Goal: Find specific page/section: Find specific page/section

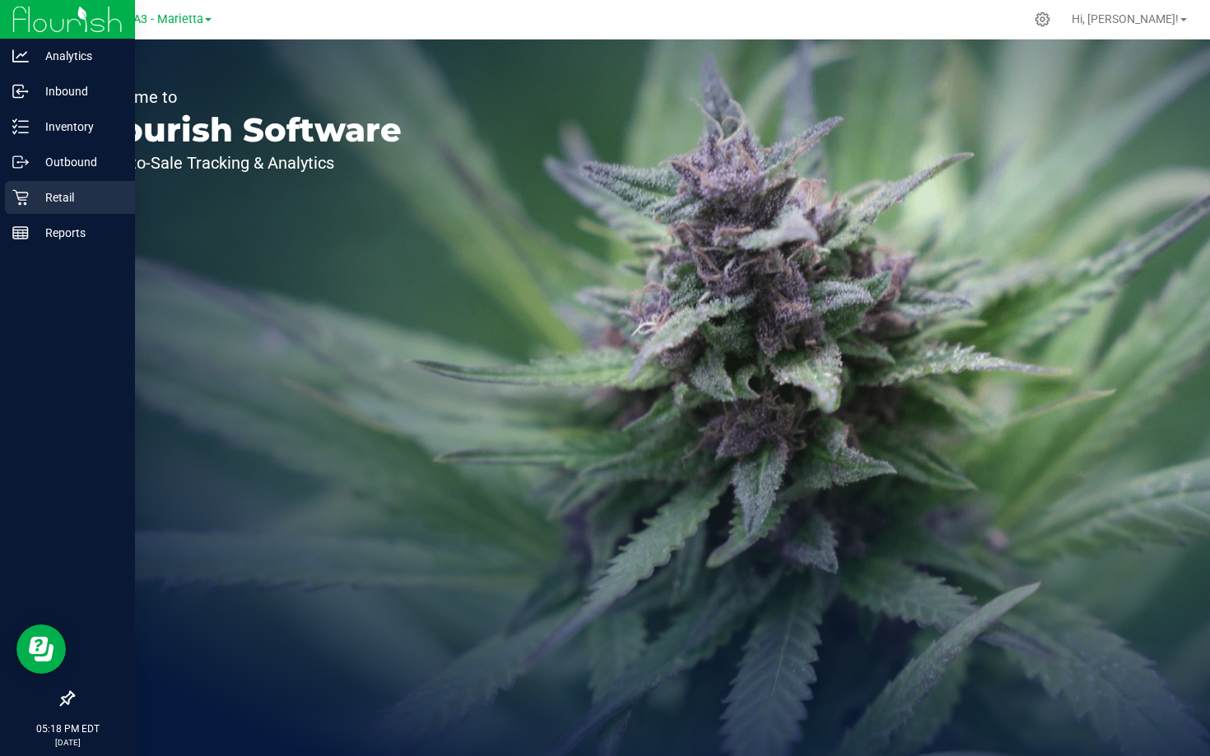
click at [23, 201] on icon at bounding box center [20, 197] width 16 height 16
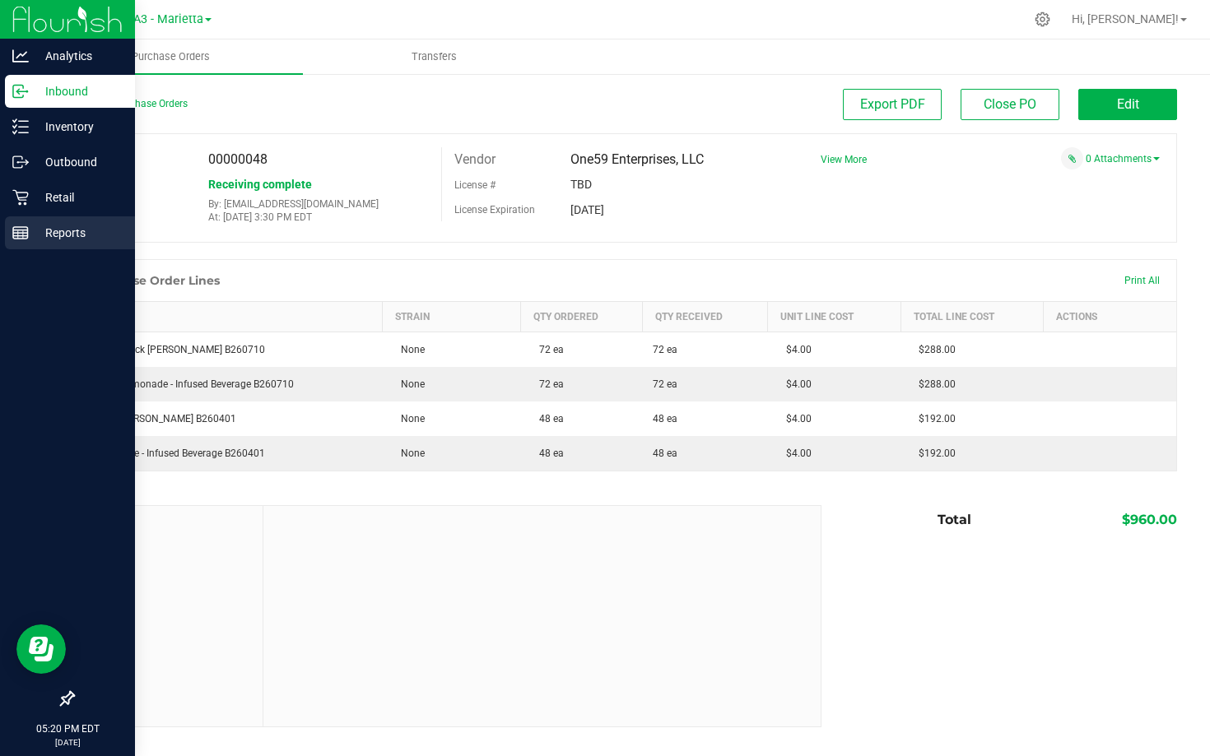
click at [26, 233] on line at bounding box center [20, 233] width 15 height 0
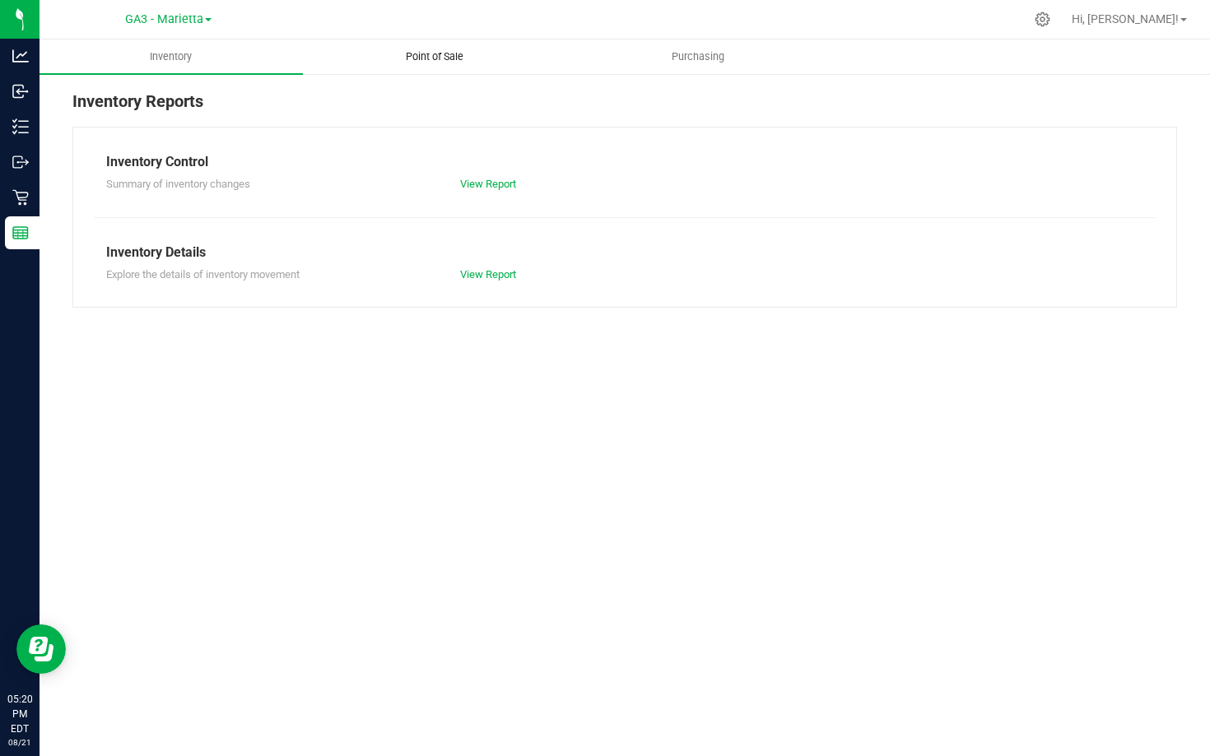
click at [421, 60] on span "Point of Sale" at bounding box center [435, 56] width 102 height 15
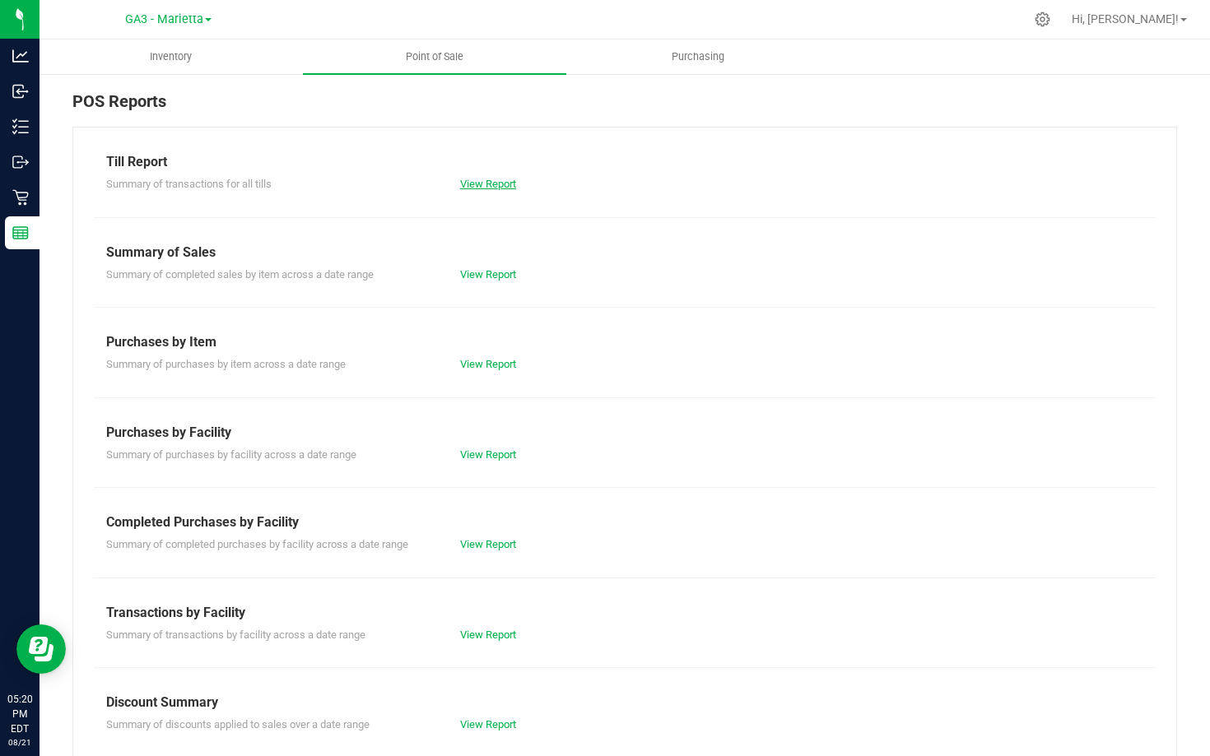
click at [495, 184] on link "View Report" at bounding box center [488, 184] width 56 height 12
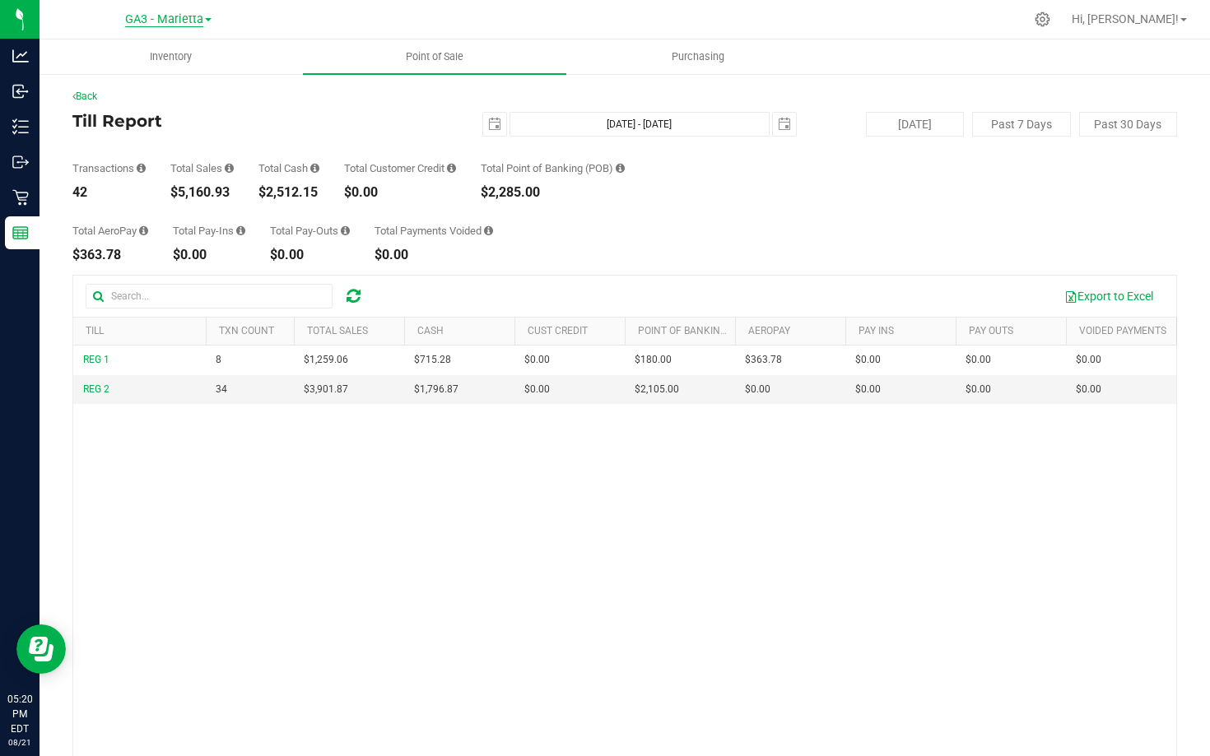
click at [163, 21] on span "GA3 - Marietta" at bounding box center [164, 19] width 78 height 15
click at [151, 50] on link "GA1 - [PERSON_NAME]" at bounding box center [168, 58] width 240 height 22
click at [167, 10] on div "GA1 - [PERSON_NAME] GA1 - [PERSON_NAME] GA2 - Stockbridge GA3 - [GEOGRAPHIC_DAT…" at bounding box center [168, 19] width 131 height 20
click at [172, 18] on span "GA1 - [PERSON_NAME]" at bounding box center [164, 19] width 123 height 15
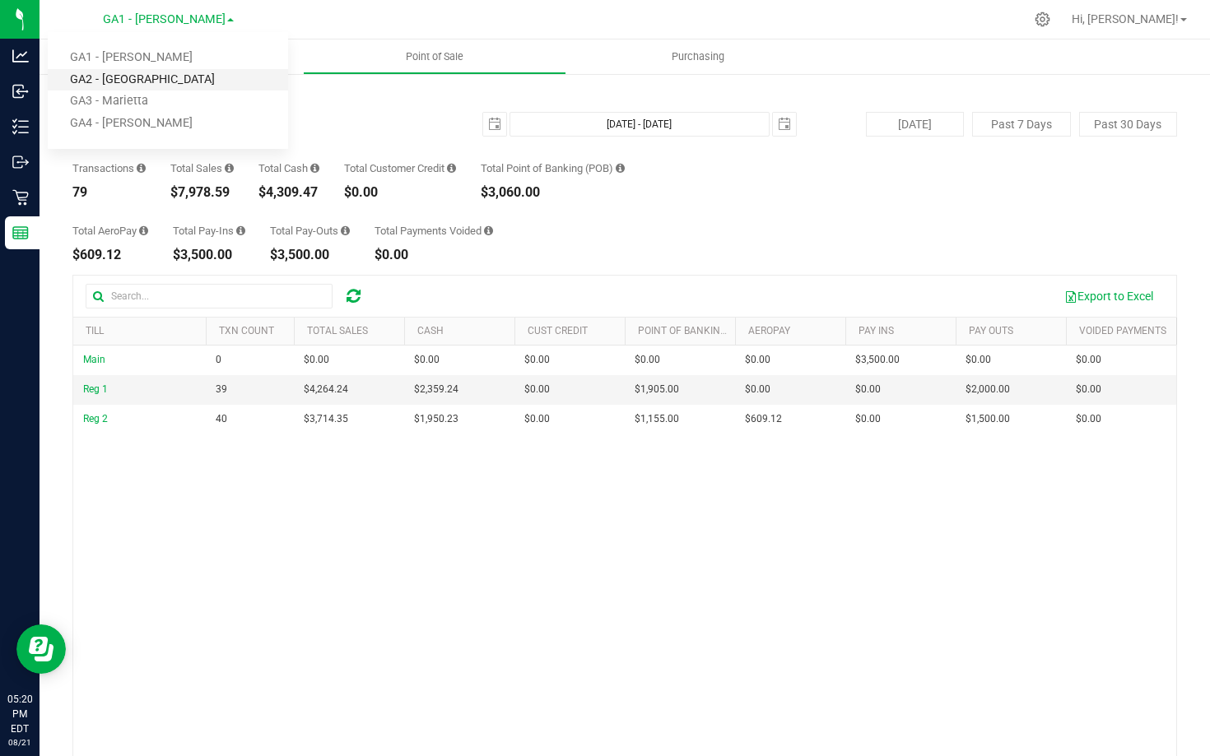
click at [163, 77] on link "GA2 - [GEOGRAPHIC_DATA]" at bounding box center [168, 80] width 240 height 22
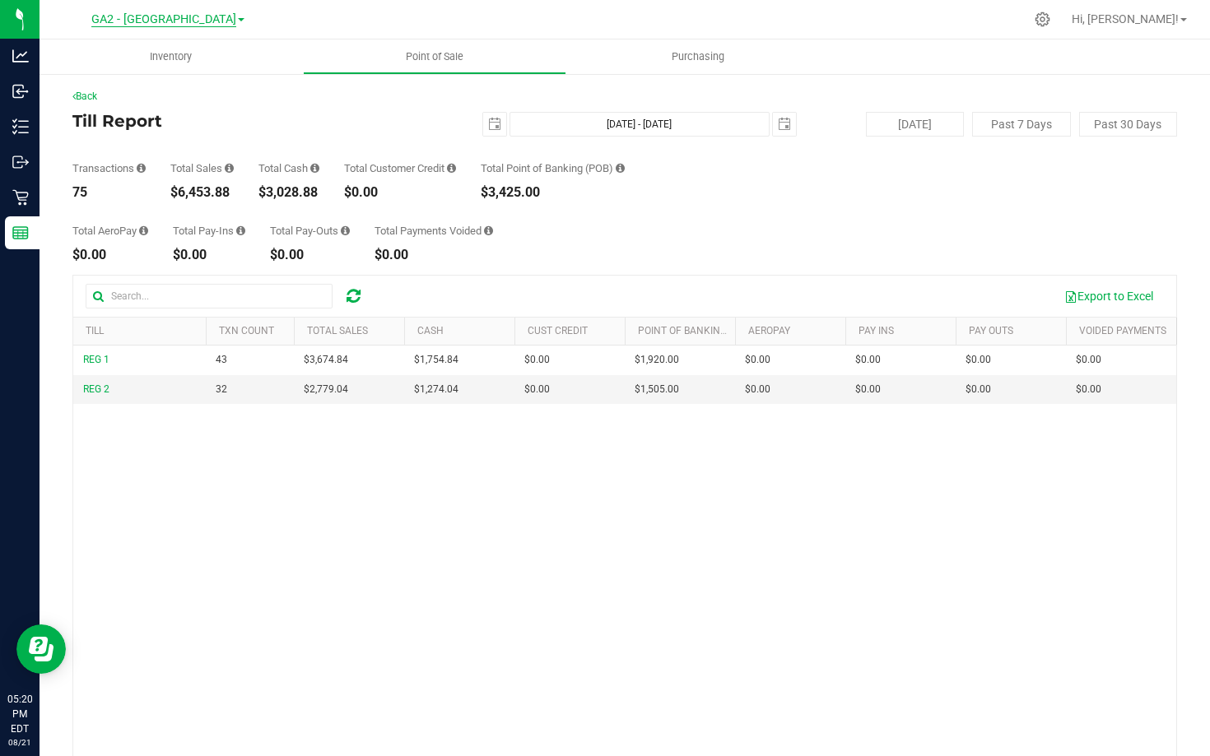
click at [169, 16] on span "GA2 - [GEOGRAPHIC_DATA]" at bounding box center [163, 19] width 145 height 15
click at [147, 126] on link "GA4 - [PERSON_NAME]" at bounding box center [168, 124] width 240 height 22
click at [85, 94] on link "Back" at bounding box center [84, 97] width 25 height 12
